Goal: Information Seeking & Learning: Learn about a topic

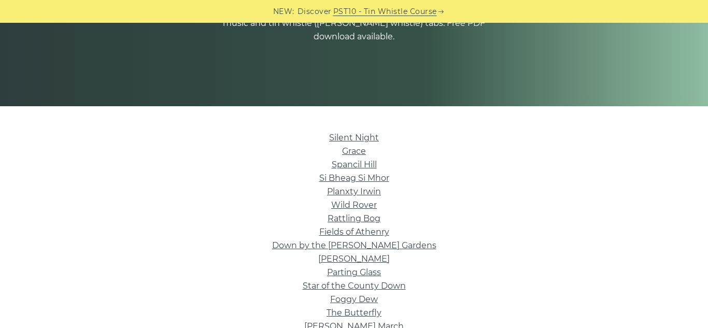
scroll to position [168, 0]
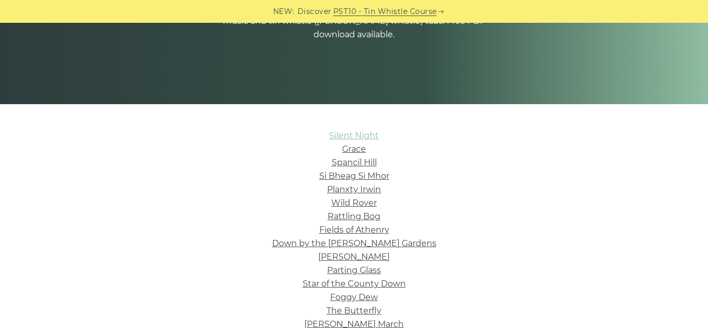
click at [342, 132] on link "Silent Night" at bounding box center [354, 136] width 50 height 10
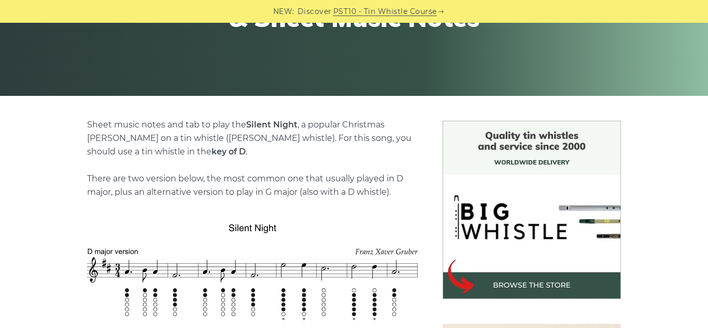
scroll to position [175, 0]
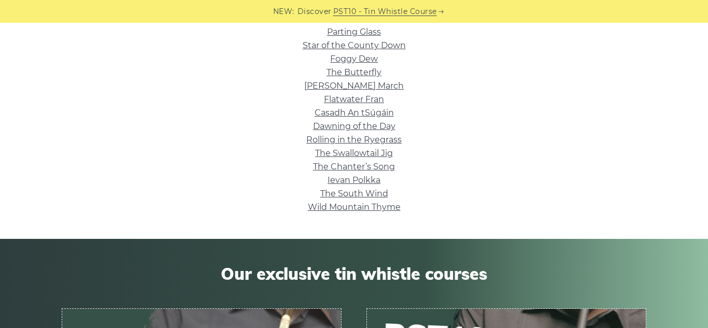
scroll to position [405, 0]
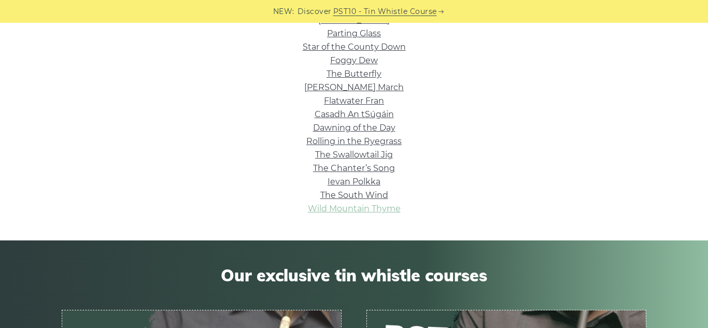
click at [378, 212] on link "Wild Mountain Thyme" at bounding box center [354, 209] width 93 height 10
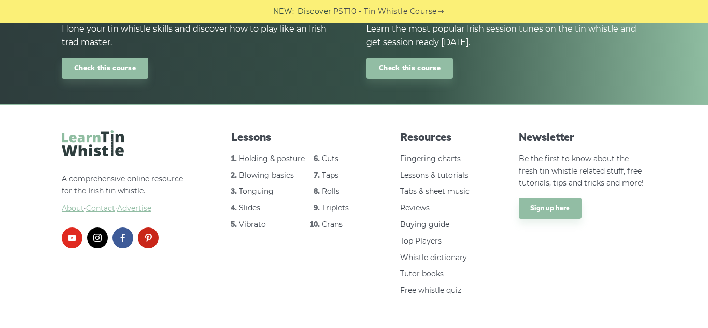
scroll to position [1275, 0]
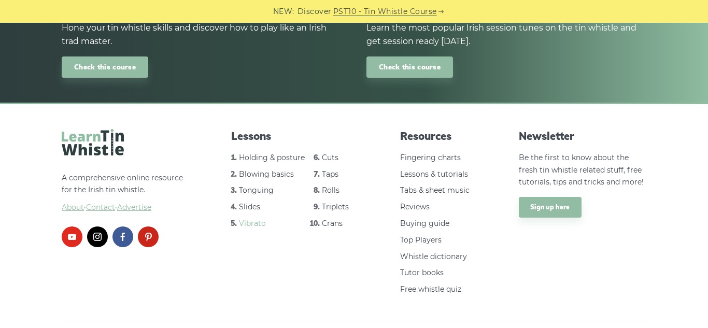
click at [260, 219] on link "Vibrato" at bounding box center [252, 223] width 27 height 9
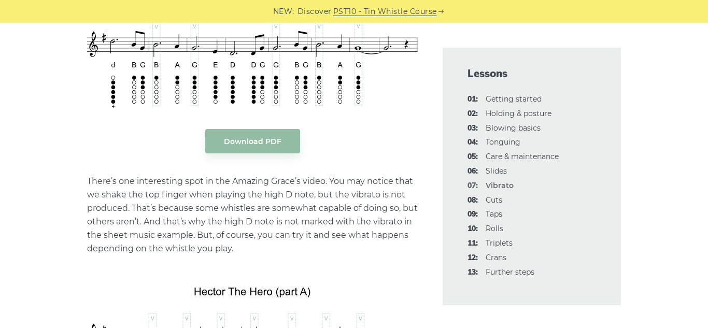
scroll to position [2219, 0]
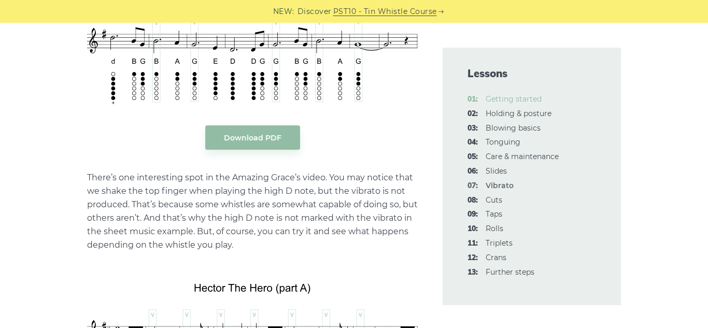
click at [533, 98] on link "01: Getting started" at bounding box center [514, 98] width 56 height 9
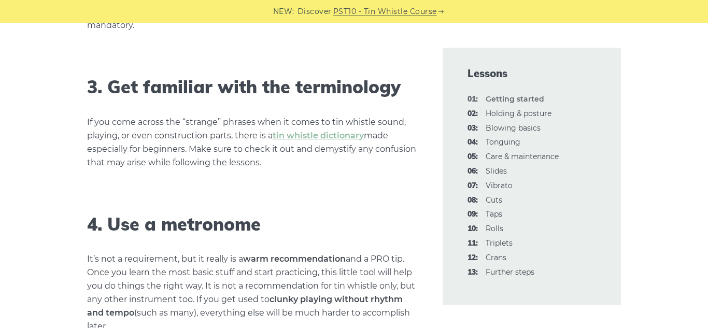
scroll to position [989, 0]
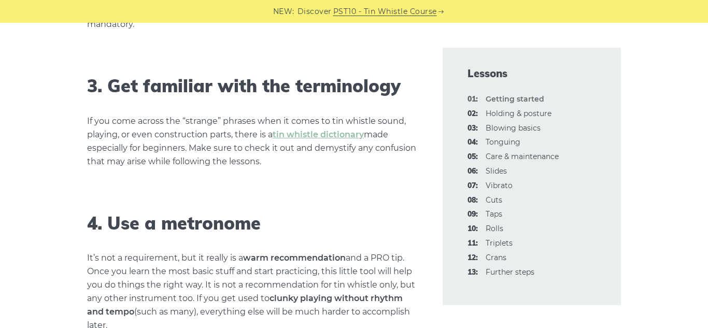
click at [330, 145] on p "If you come across the “strange” phrases when it comes to tin whistle sound, pl…" at bounding box center [252, 142] width 331 height 54
click at [332, 138] on link "tin whistle dictionary" at bounding box center [318, 135] width 91 height 10
click at [533, 116] on link "02: Holding & posture" at bounding box center [519, 113] width 66 height 9
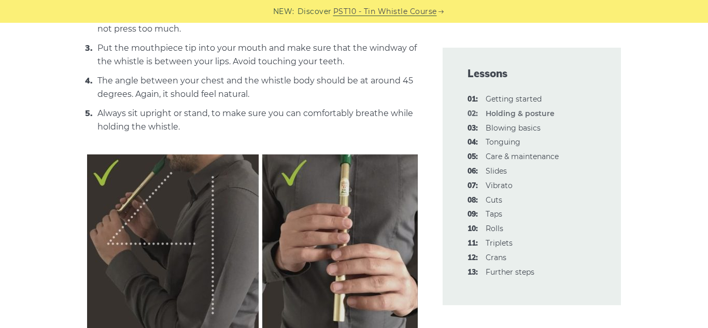
scroll to position [532, 0]
click at [509, 188] on link "07: Vibrato" at bounding box center [499, 185] width 27 height 9
click at [502, 216] on link "09: Taps" at bounding box center [494, 213] width 17 height 9
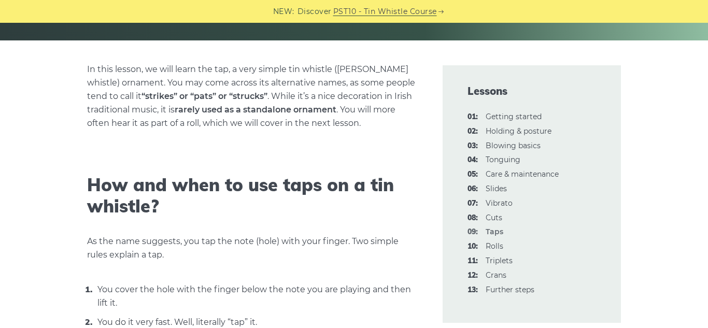
scroll to position [230, 0]
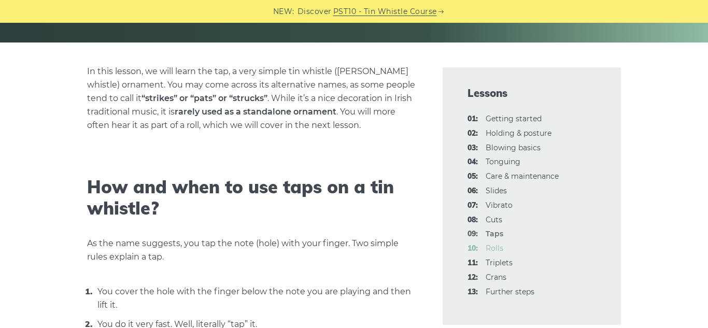
click at [501, 250] on link "10: Rolls" at bounding box center [495, 248] width 18 height 9
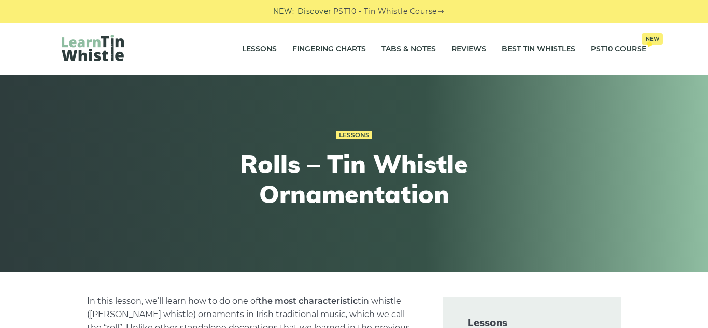
click at [475, 84] on div "Lessons Rolls – Tin Whistle Ornamentation" at bounding box center [354, 173] width 708 height 197
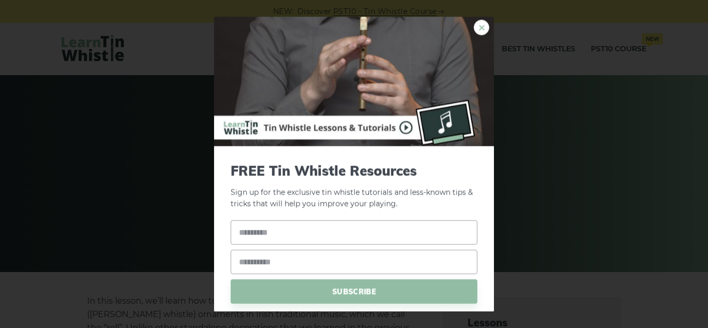
click at [485, 29] on link "×" at bounding box center [482, 28] width 16 height 16
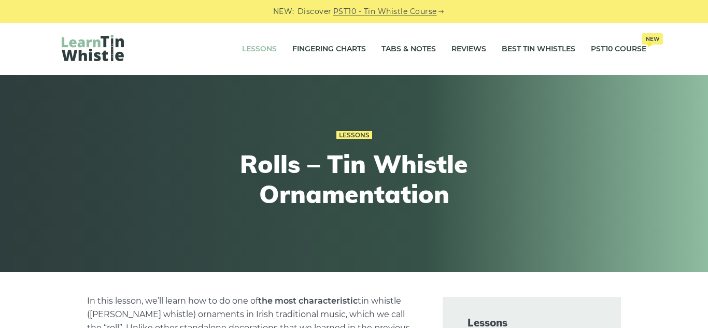
click at [249, 46] on link "Lessons" at bounding box center [259, 49] width 35 height 26
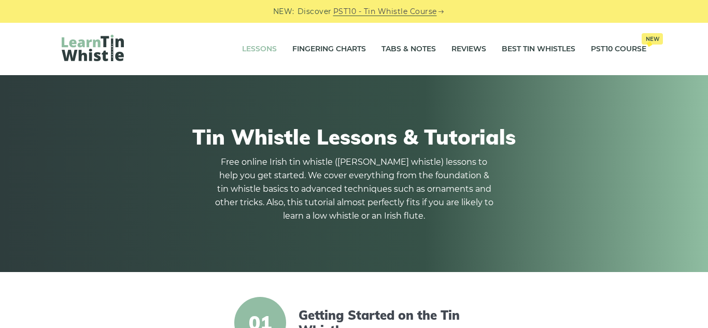
click at [250, 49] on link "Lessons" at bounding box center [259, 49] width 35 height 26
click at [626, 46] on link "PST10 Course New" at bounding box center [618, 49] width 55 height 26
